Goal: Task Accomplishment & Management: Use online tool/utility

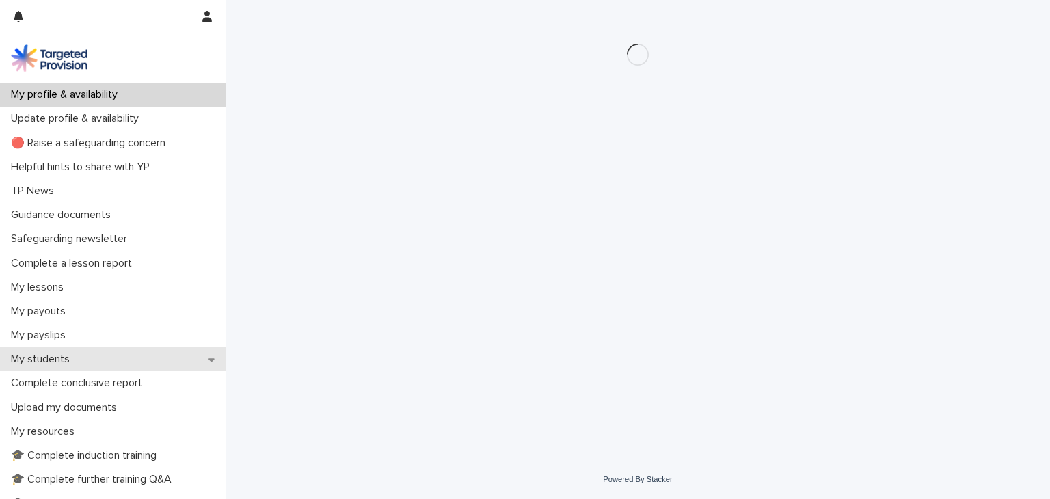
click at [29, 356] on p "My students" at bounding box center [42, 359] width 75 height 13
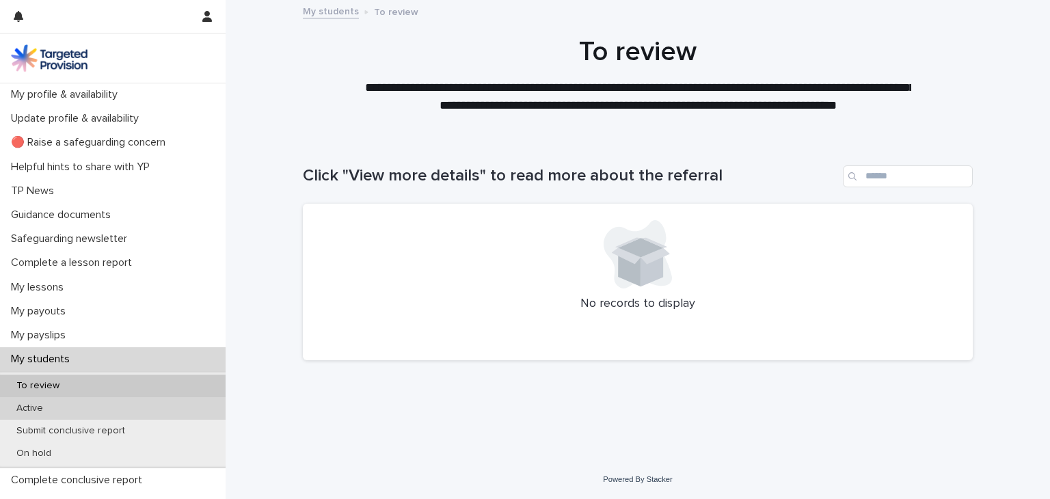
click at [25, 410] on p "Active" at bounding box center [29, 409] width 49 height 12
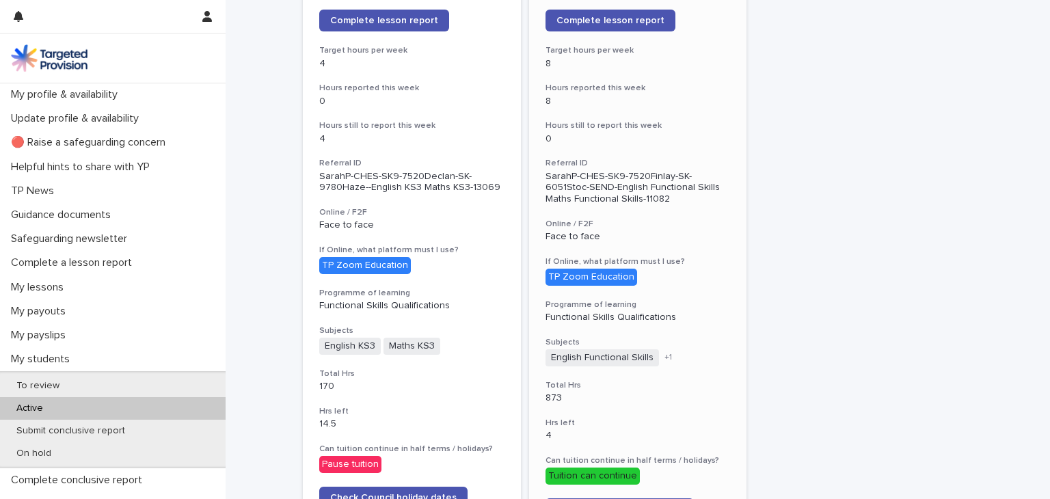
scroll to position [150, 0]
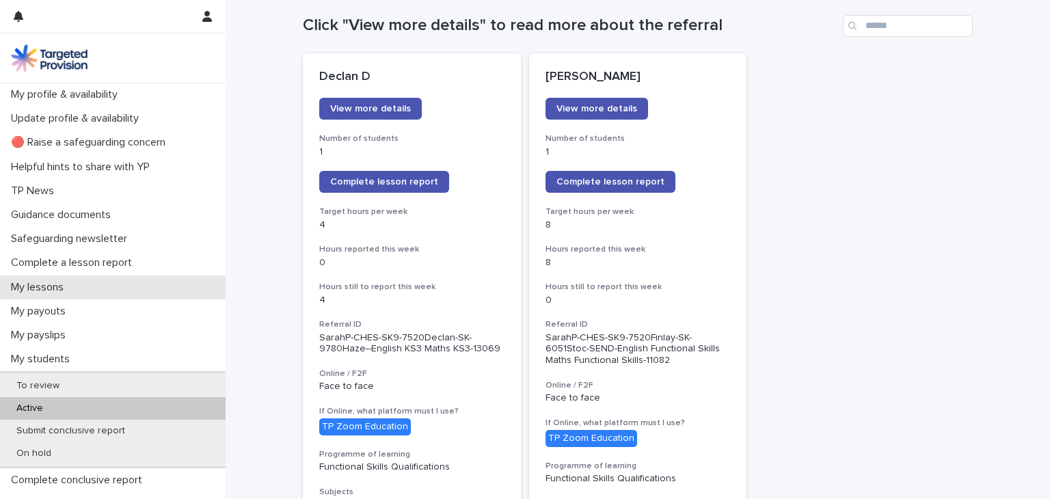
click at [66, 289] on p "My lessons" at bounding box center [39, 287] width 69 height 13
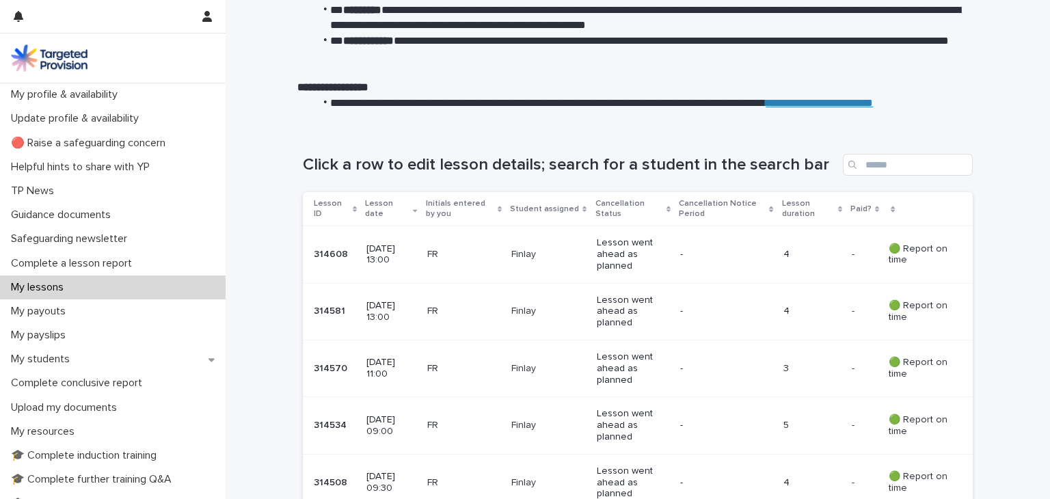
scroll to position [114, 0]
click at [609, 251] on p "Lesson went ahead as planned" at bounding box center [633, 253] width 72 height 34
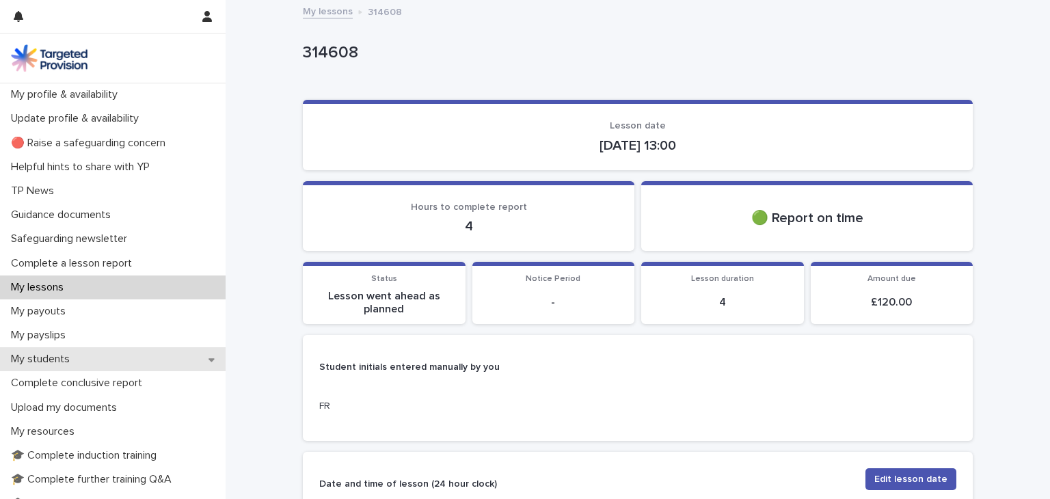
click at [44, 355] on p "My students" at bounding box center [42, 359] width 75 height 13
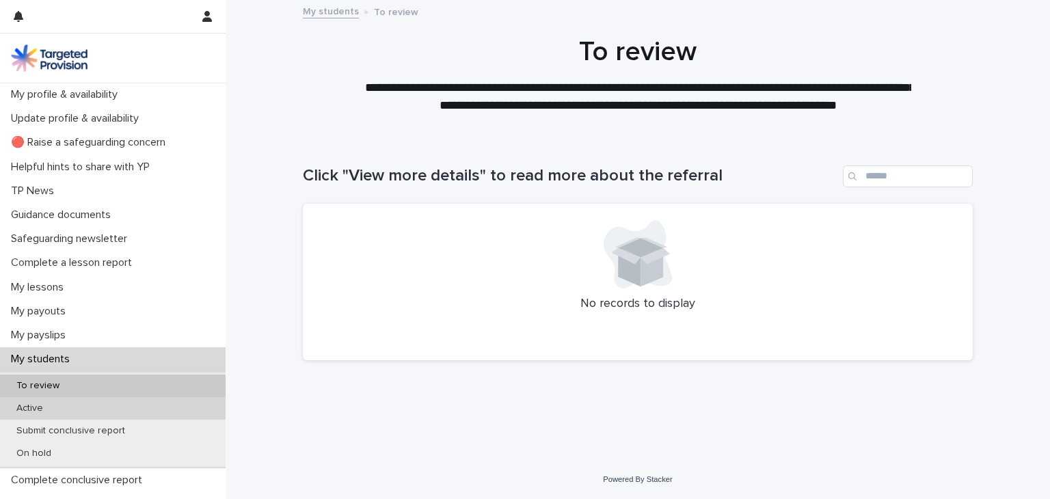
click at [27, 411] on p "Active" at bounding box center [29, 409] width 49 height 12
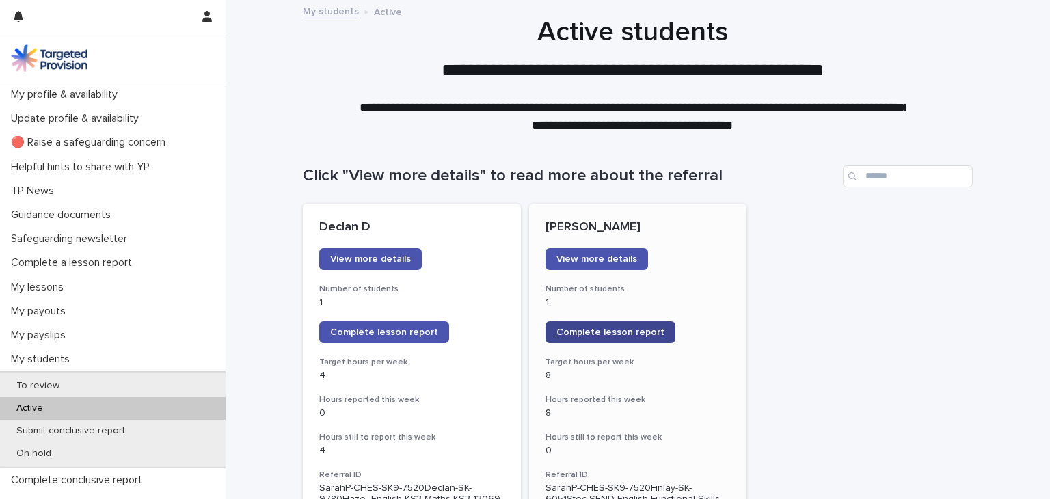
click at [588, 332] on span "Complete lesson report" at bounding box center [610, 332] width 108 height 10
